Goal: Manage account settings

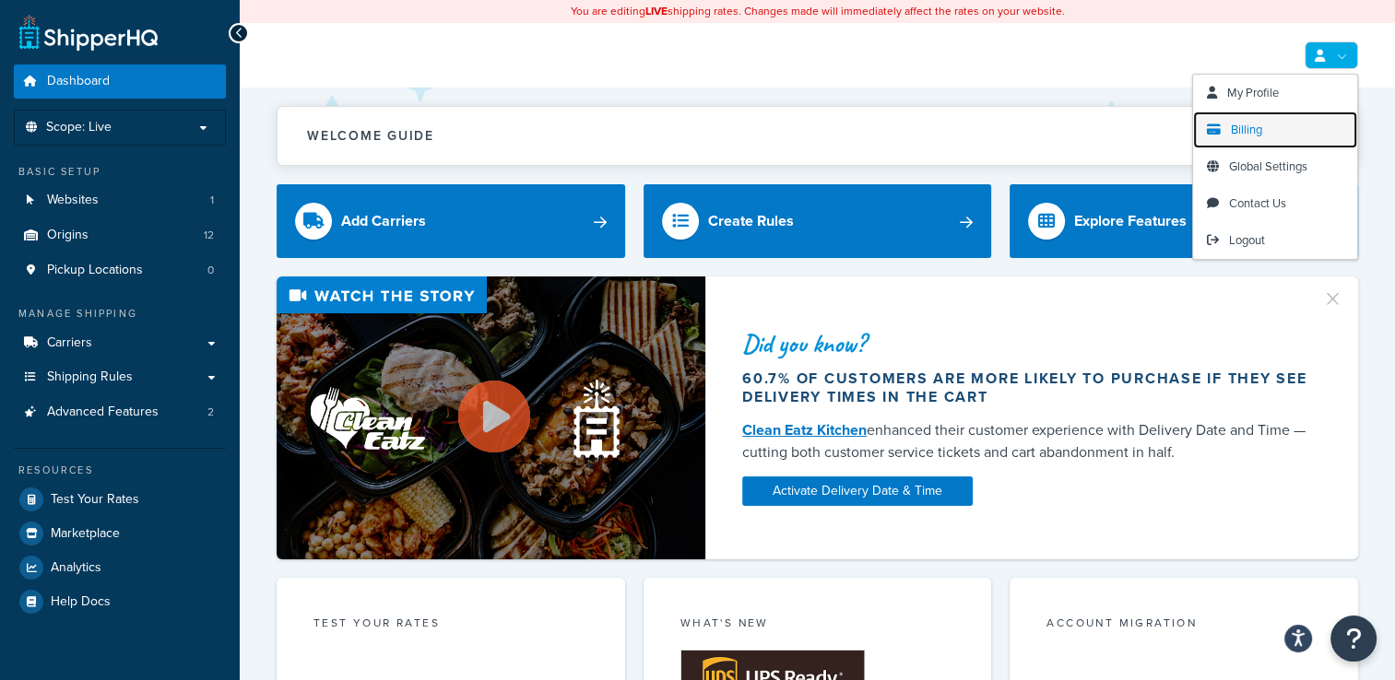
click at [1270, 142] on link "Billing" at bounding box center [1275, 130] width 164 height 37
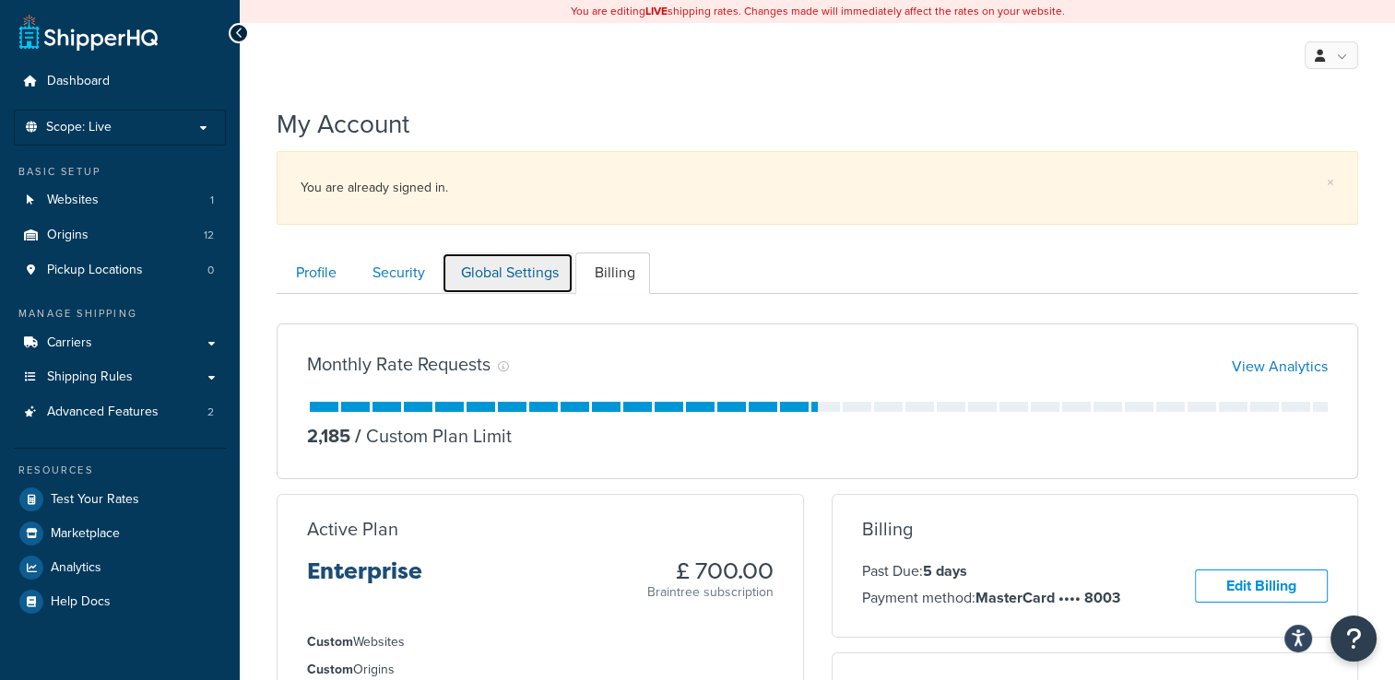
click at [513, 269] on link "Global Settings" at bounding box center [508, 273] width 132 height 41
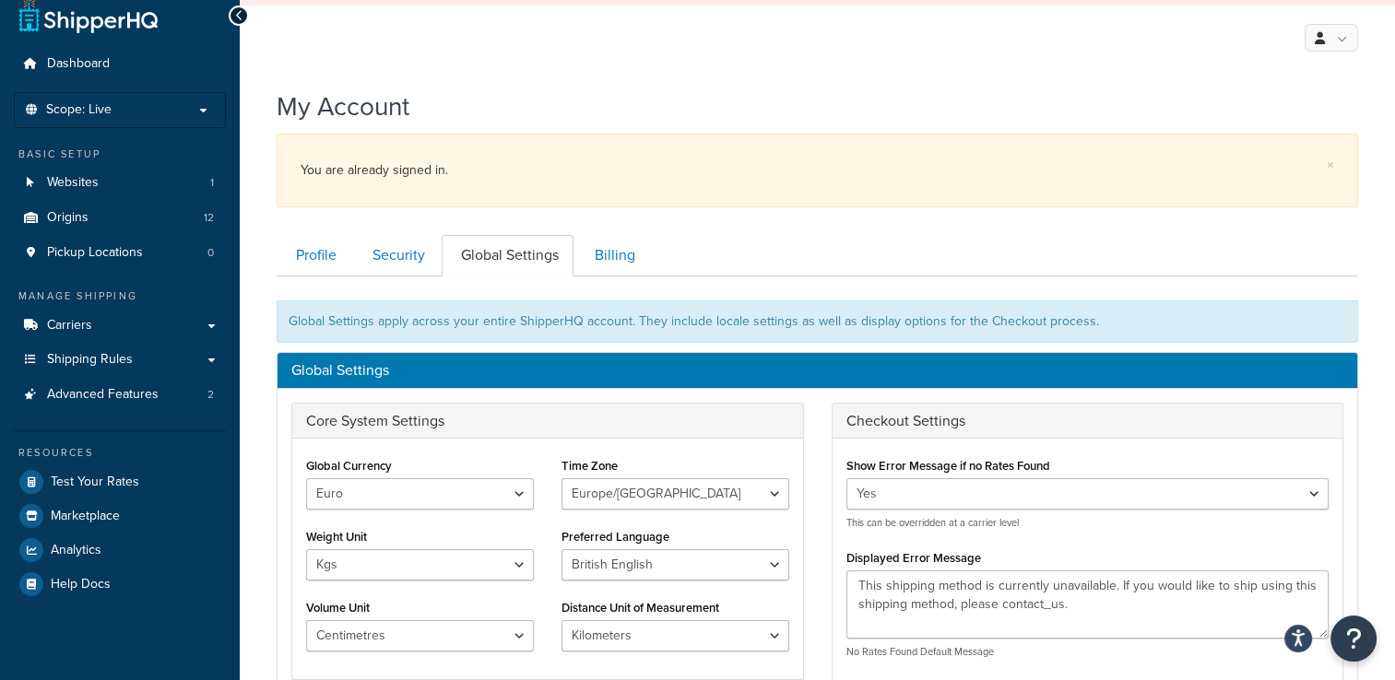
scroll to position [17, 0]
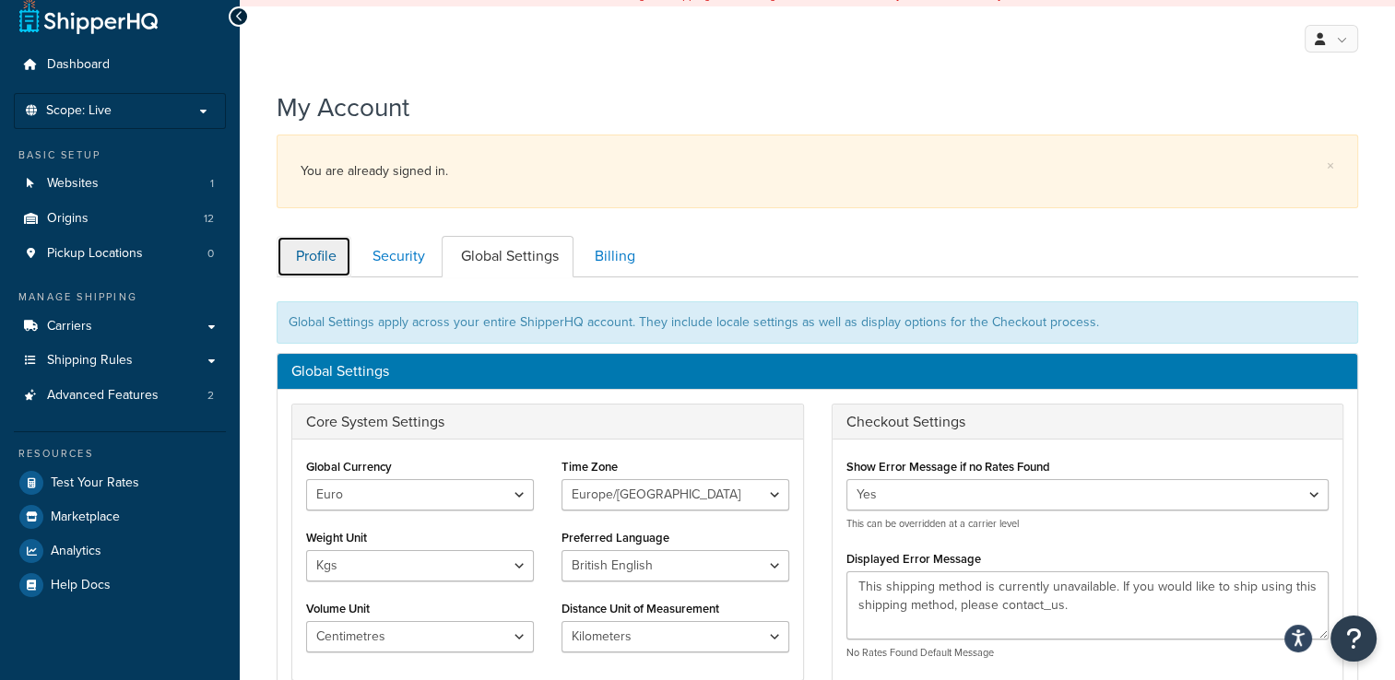
click at [328, 256] on link "Profile" at bounding box center [314, 256] width 75 height 41
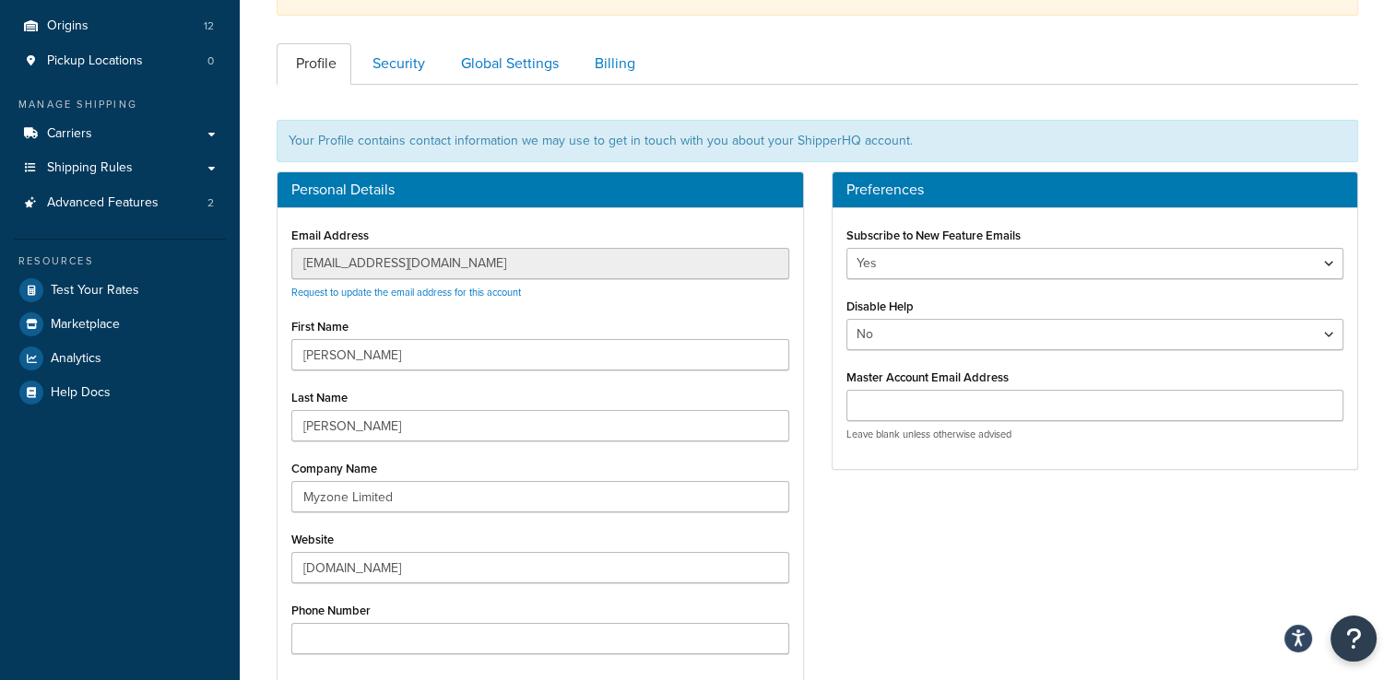
scroll to position [109, 0]
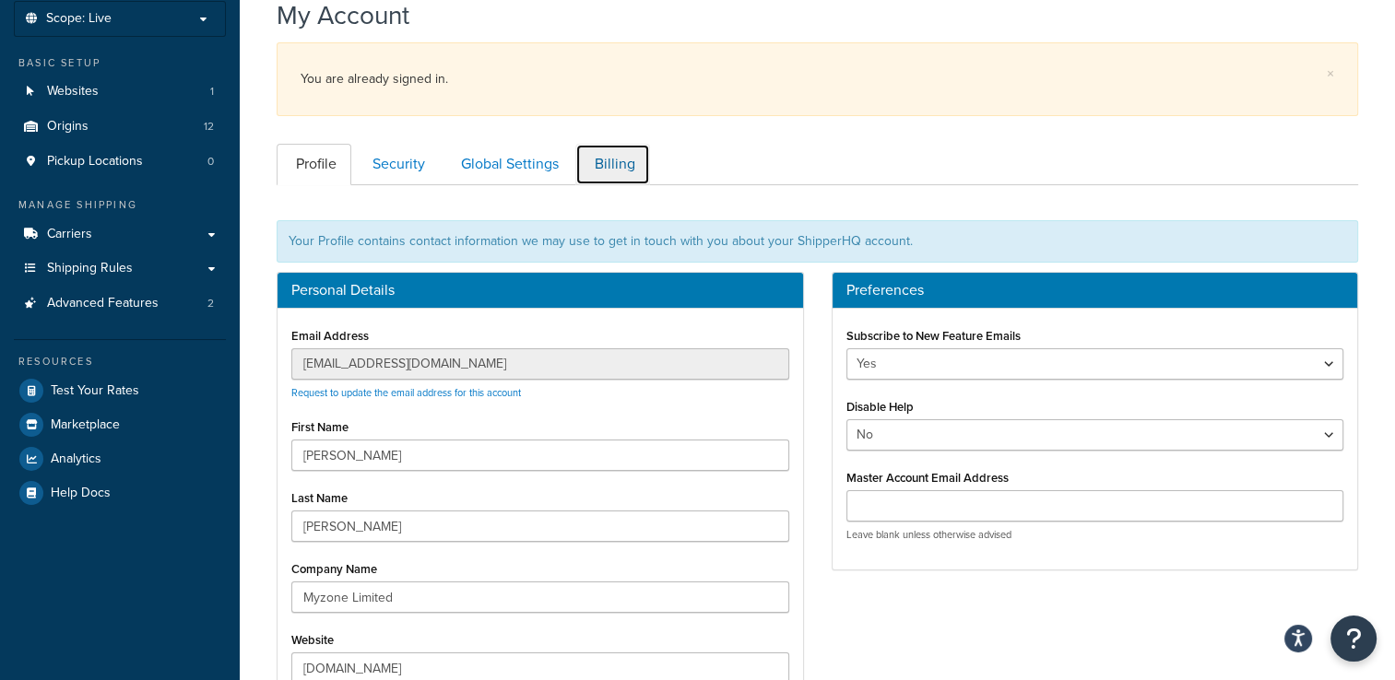
click at [604, 172] on link "Billing" at bounding box center [612, 164] width 75 height 41
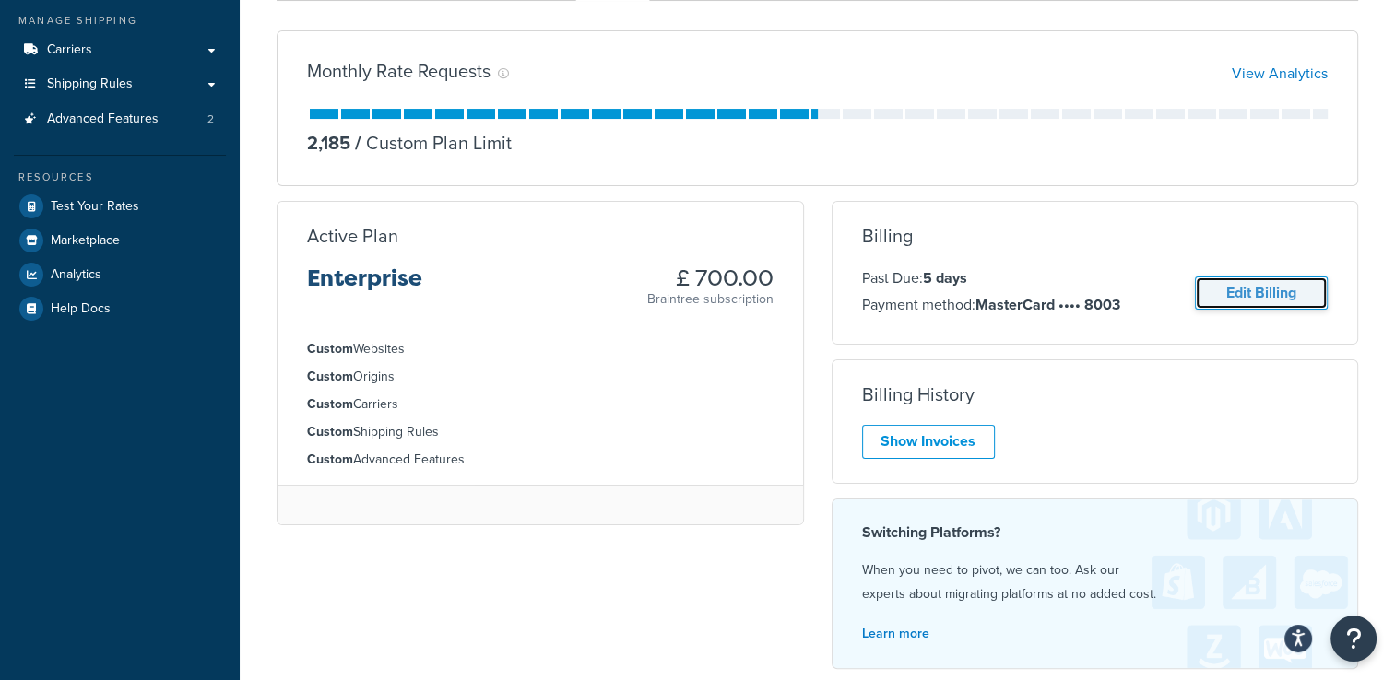
click at [1300, 284] on link "Edit Billing" at bounding box center [1261, 294] width 133 height 34
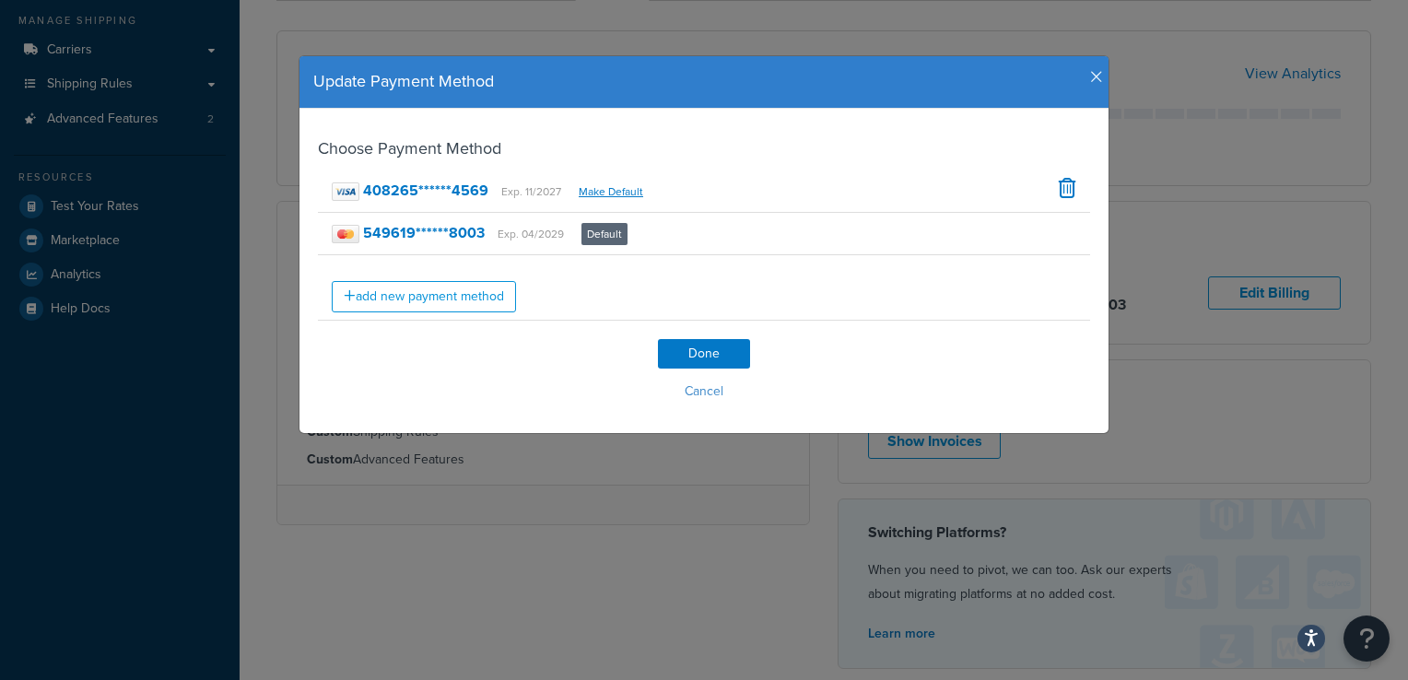
click at [1090, 82] on icon "button" at bounding box center [1096, 77] width 13 height 17
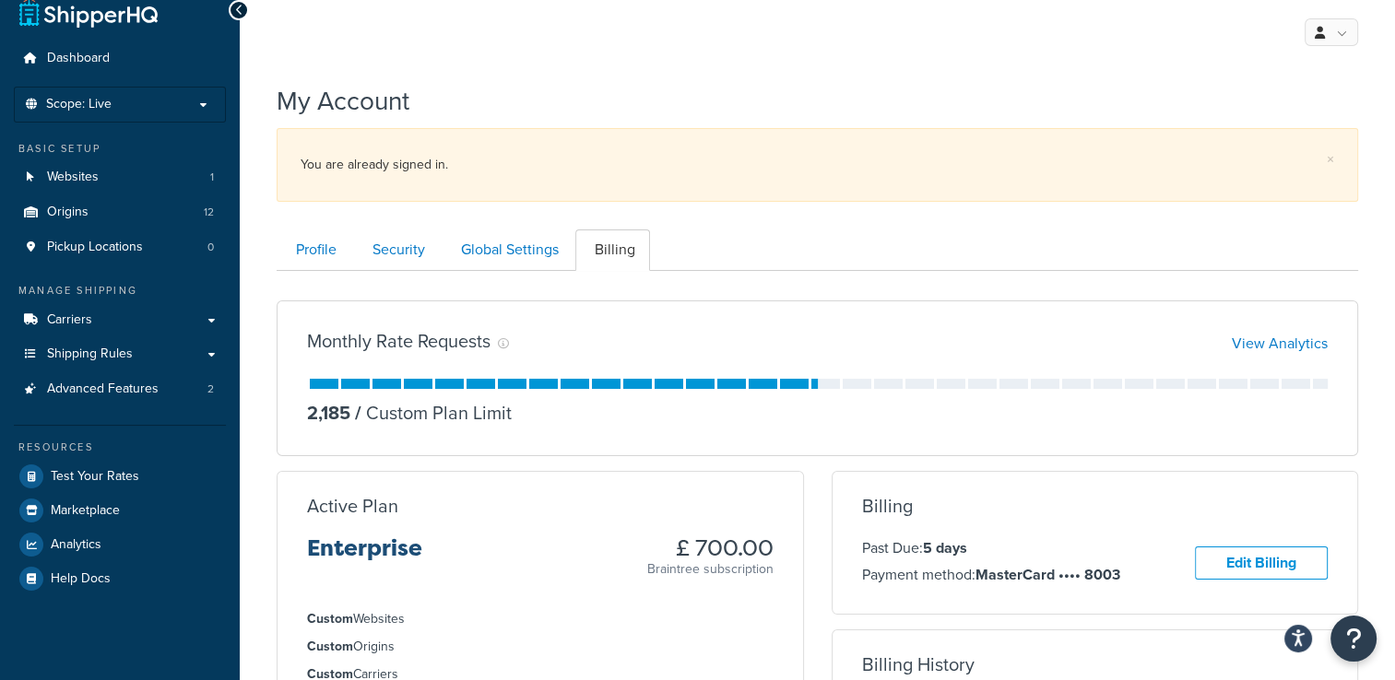
scroll to position [17, 0]
